Goal: Task Accomplishment & Management: Manage account settings

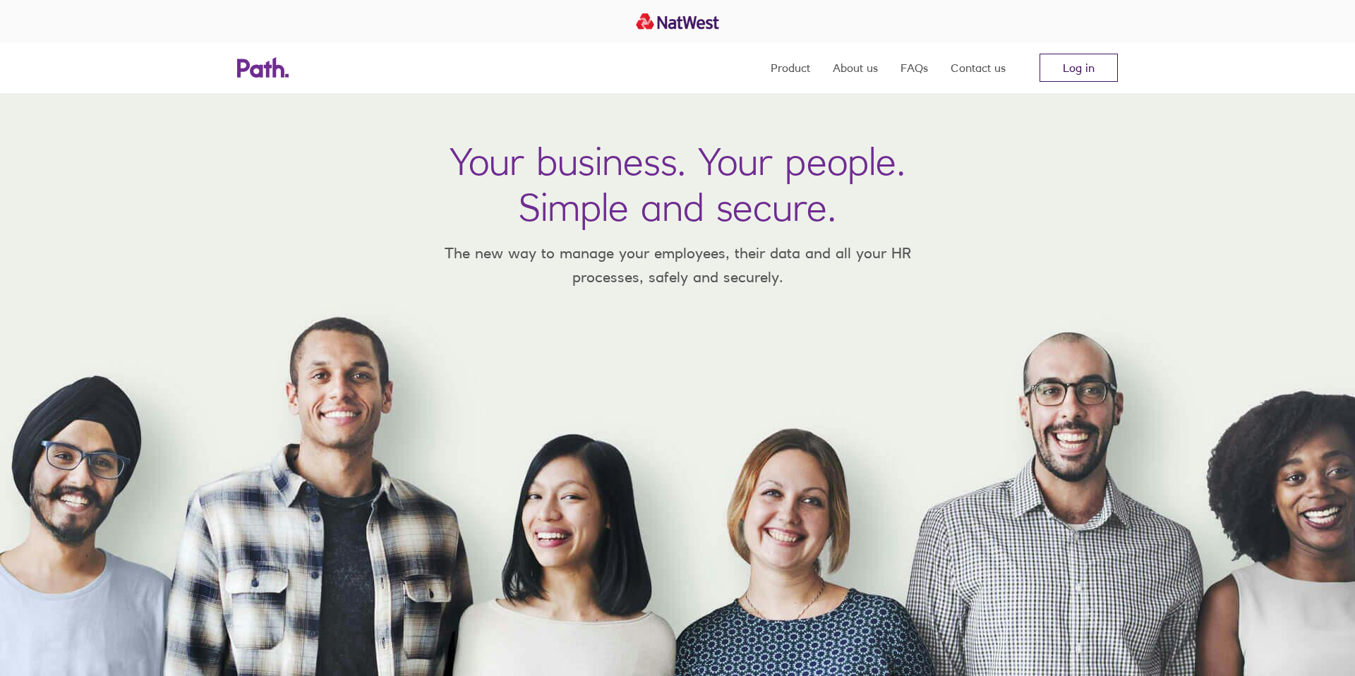
click at [1050, 64] on link "Log in" at bounding box center [1079, 68] width 78 height 28
